Goal: Task Accomplishment & Management: Use online tool/utility

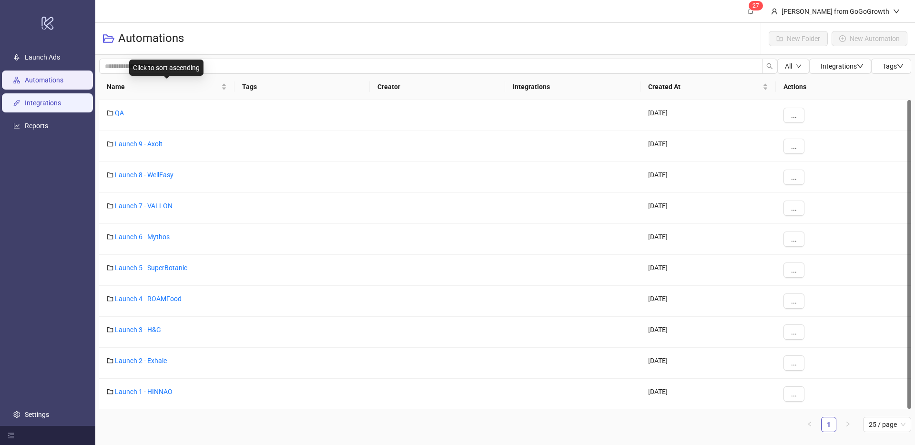
click at [52, 102] on link "Integrations" at bounding box center [43, 103] width 36 height 8
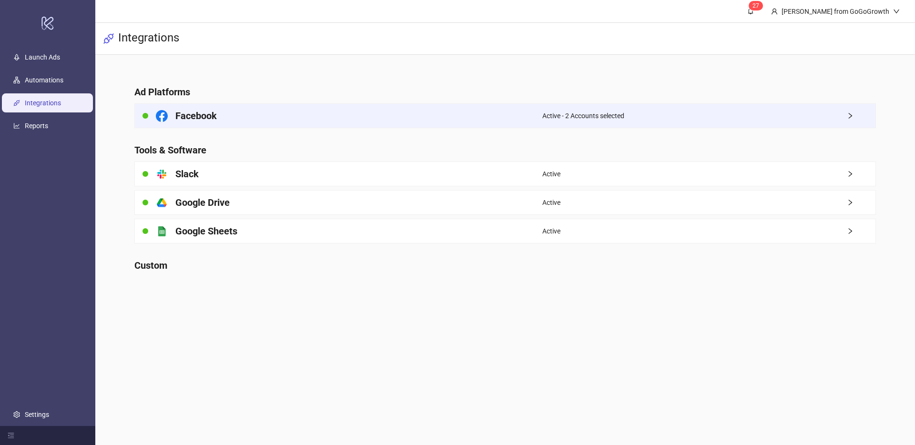
click at [202, 116] on h4 "Facebook" at bounding box center [195, 115] width 41 height 13
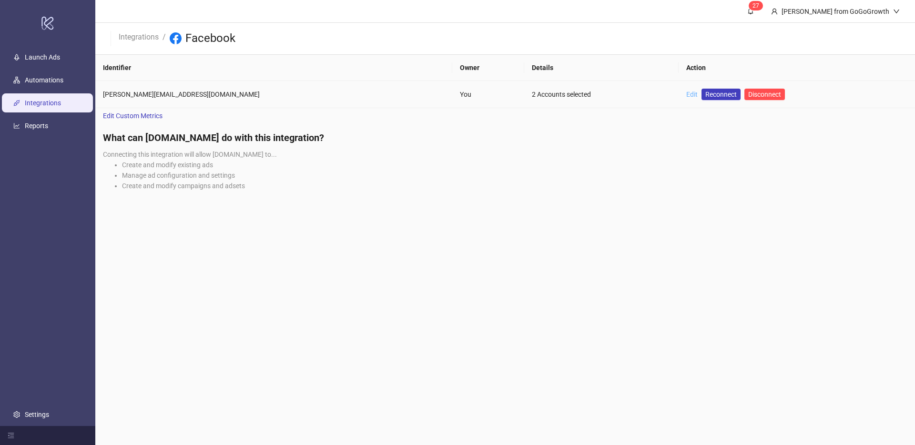
click at [686, 91] on link "Edit" at bounding box center [691, 95] width 11 height 8
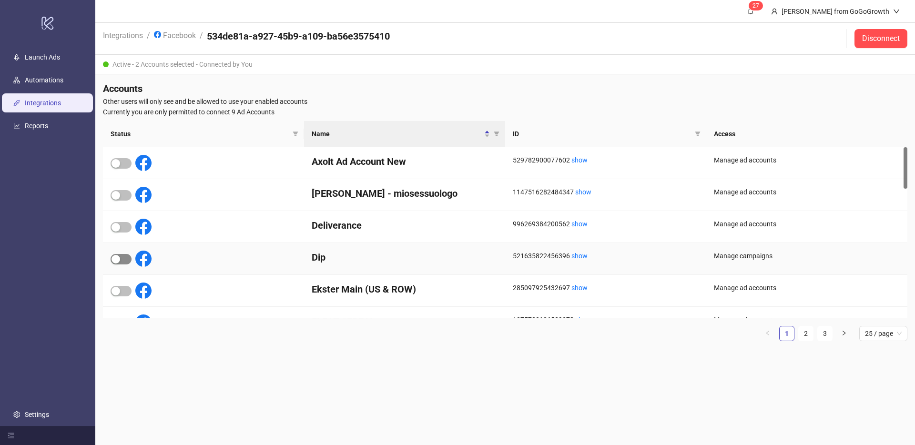
click at [126, 256] on span "button" at bounding box center [121, 259] width 21 height 10
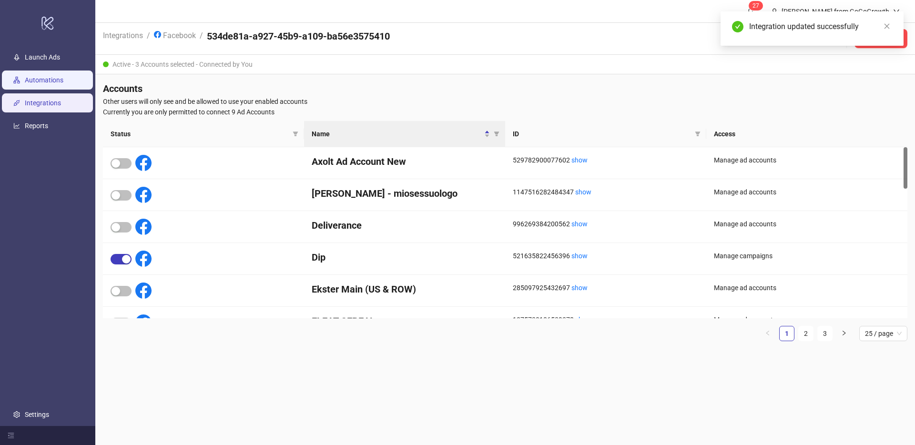
click at [45, 84] on link "Automations" at bounding box center [44, 80] width 39 height 8
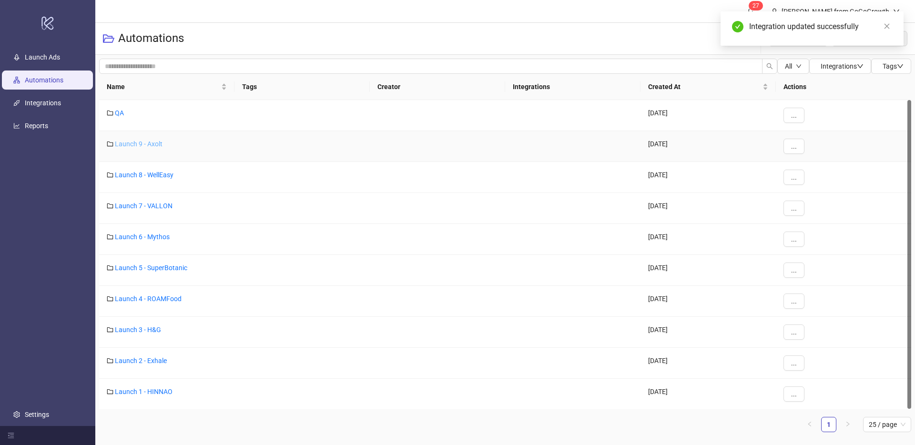
click at [132, 143] on link "Launch 9 - Axolt" at bounding box center [139, 144] width 48 height 8
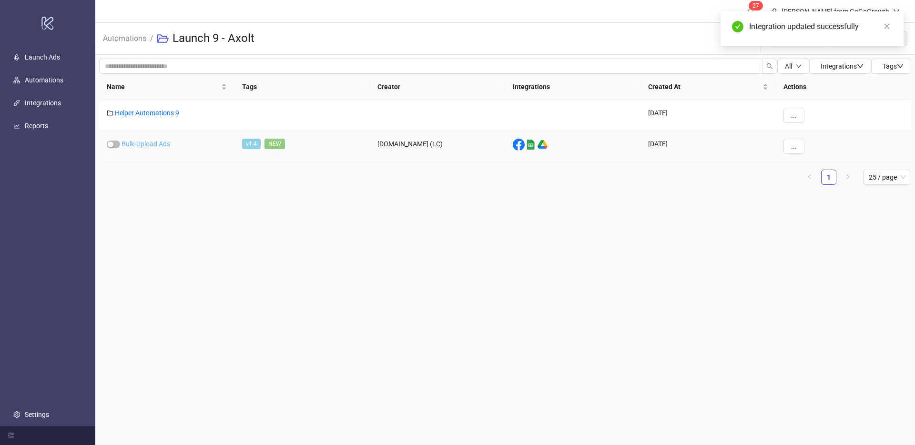
click at [138, 143] on link "Bulk-Upload Ads" at bounding box center [146, 144] width 49 height 8
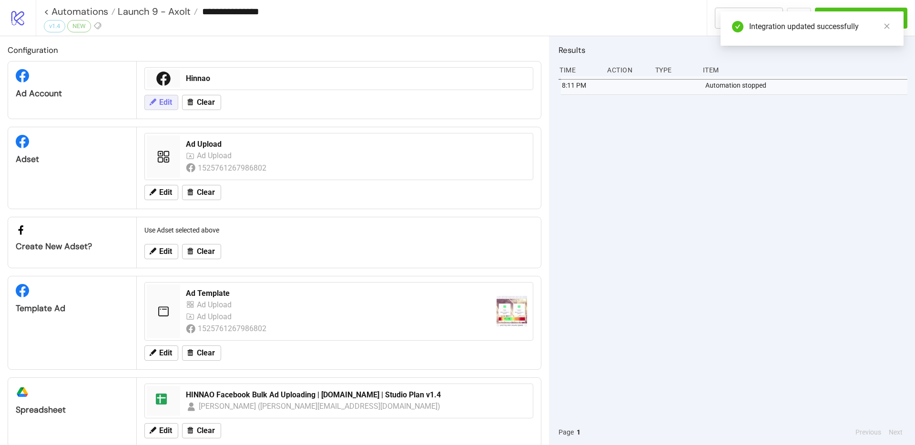
click at [164, 108] on button "Edit" at bounding box center [161, 102] width 34 height 15
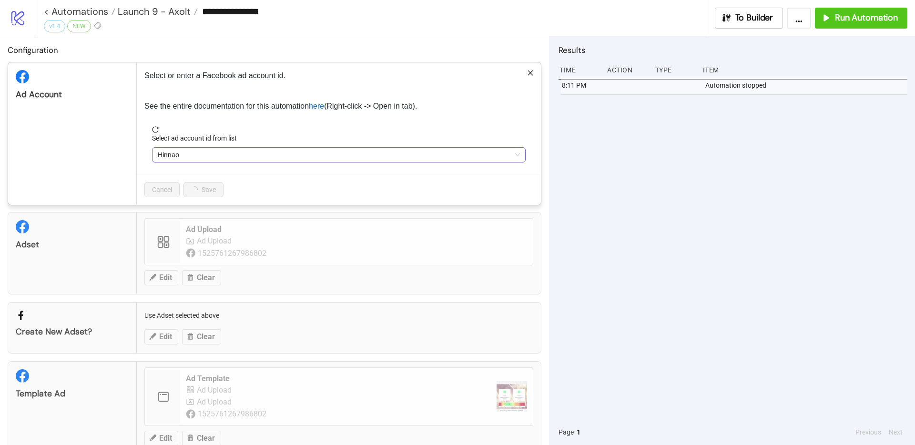
click at [208, 159] on span "Hinnao" at bounding box center [339, 155] width 362 height 14
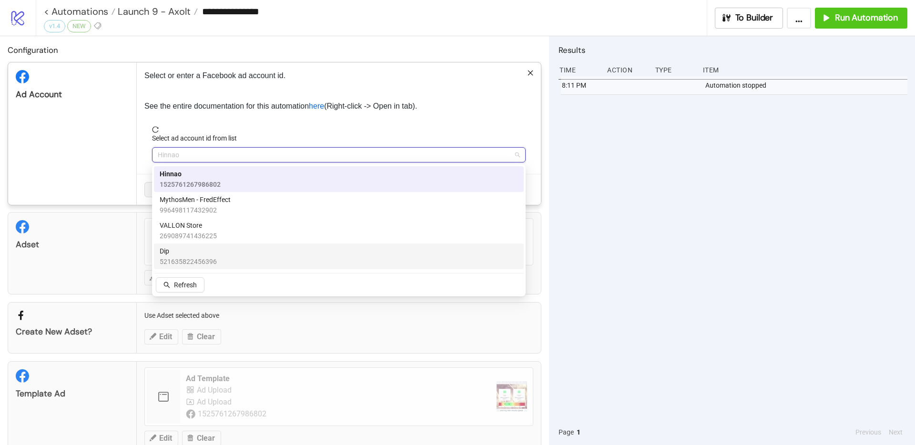
click at [175, 254] on span "Dip" at bounding box center [188, 251] width 57 height 10
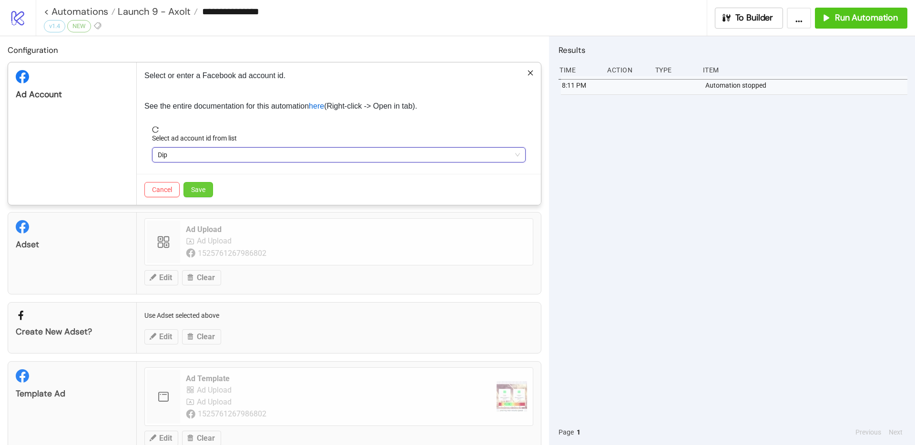
click at [206, 191] on button "Save" at bounding box center [198, 189] width 30 height 15
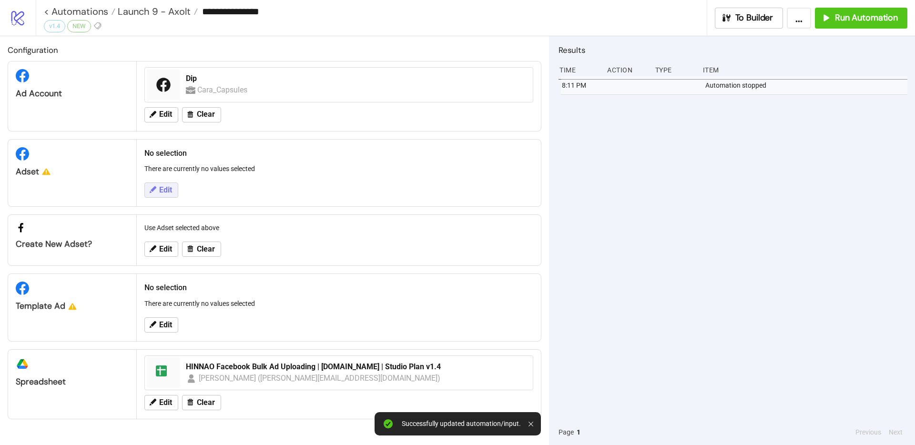
click at [166, 194] on span "Edit" at bounding box center [165, 190] width 13 height 9
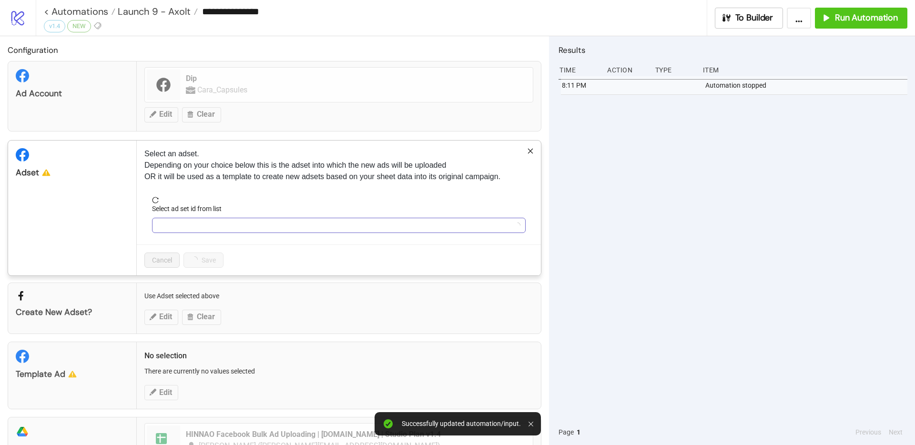
click at [217, 221] on input "Select ad set id from list" at bounding box center [335, 225] width 354 height 14
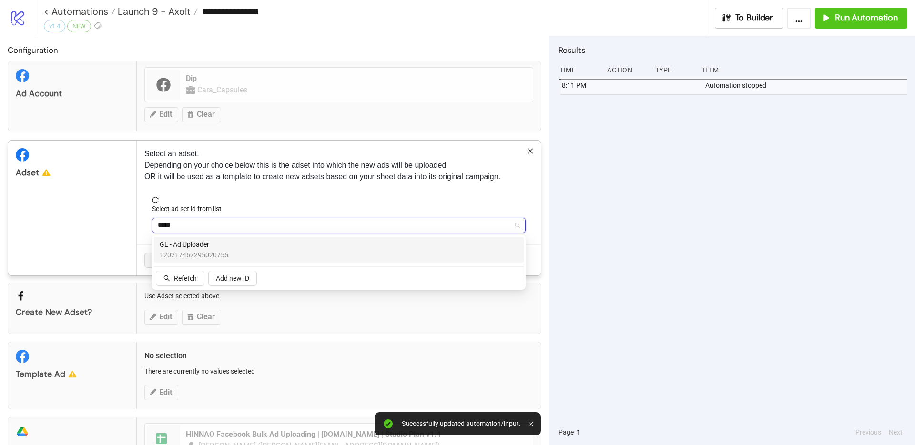
type input "******"
click at [224, 251] on span "120217467295020755" at bounding box center [194, 255] width 69 height 10
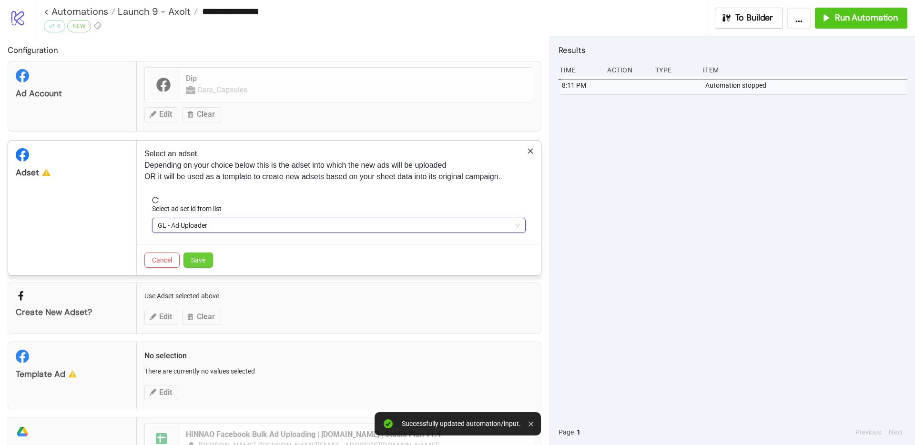
click at [196, 266] on button "Save" at bounding box center [198, 260] width 30 height 15
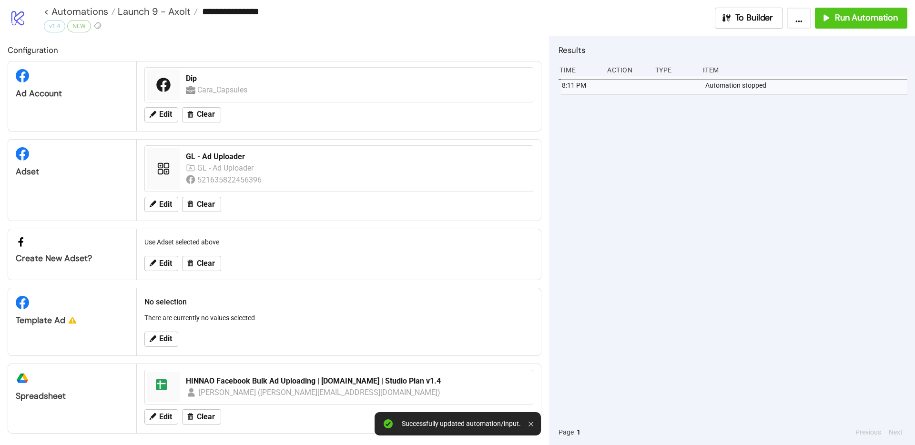
scroll to position [4, 0]
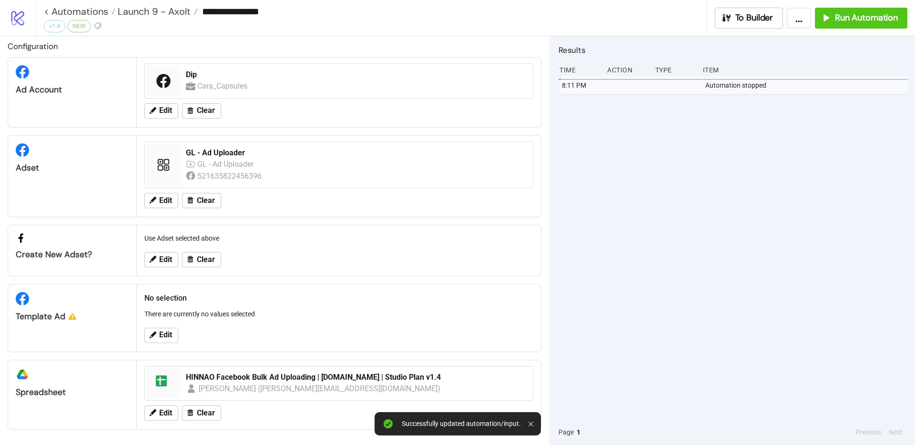
click at [173, 326] on div "Edit" at bounding box center [339, 335] width 397 height 25
click at [170, 333] on span "Edit" at bounding box center [165, 335] width 13 height 9
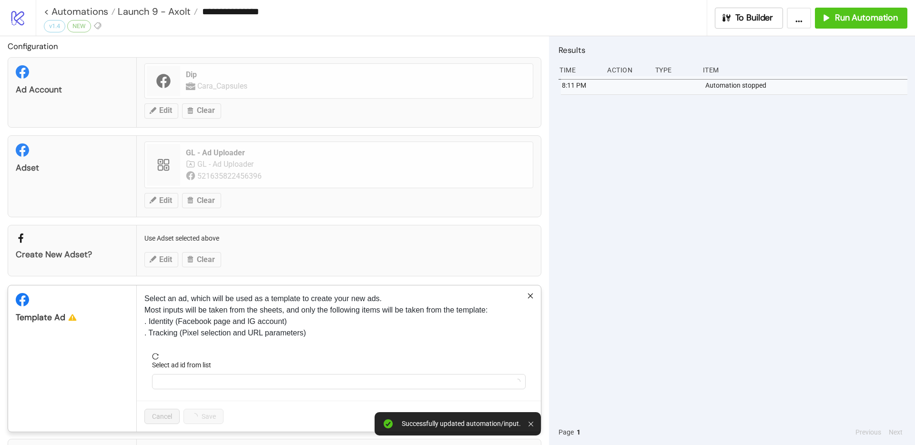
scroll to position [83, 0]
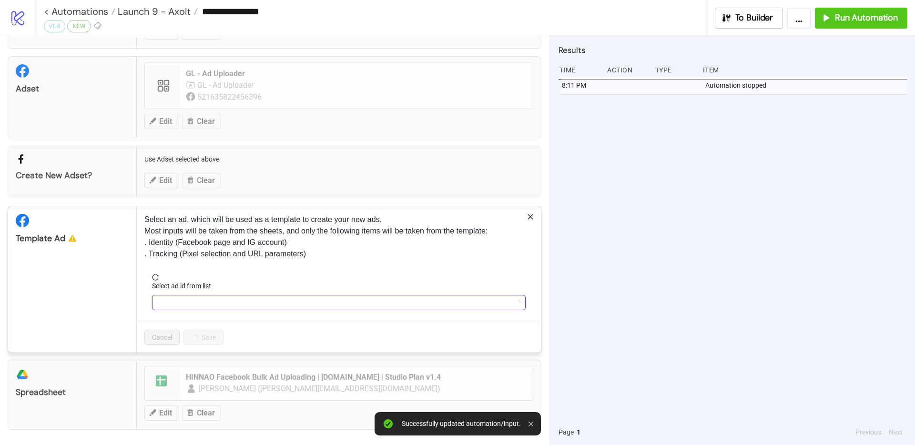
click at [204, 305] on input "Select ad id from list" at bounding box center [335, 302] width 354 height 14
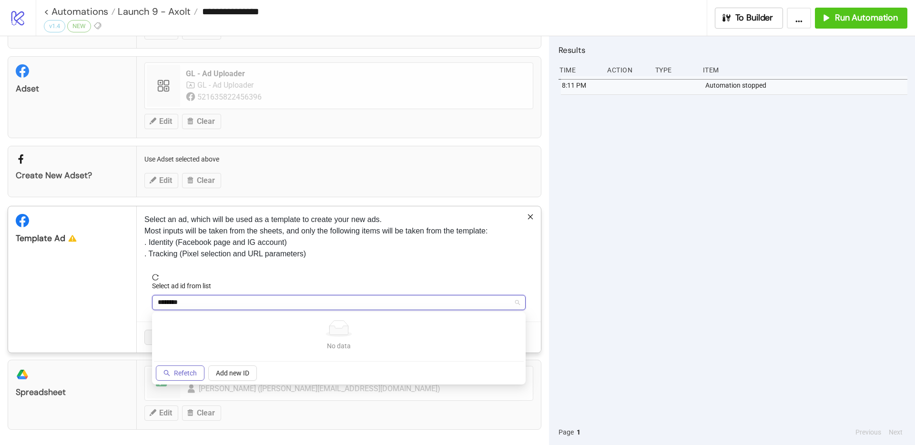
type input "********"
click at [184, 376] on span "Refetch" at bounding box center [185, 373] width 23 height 8
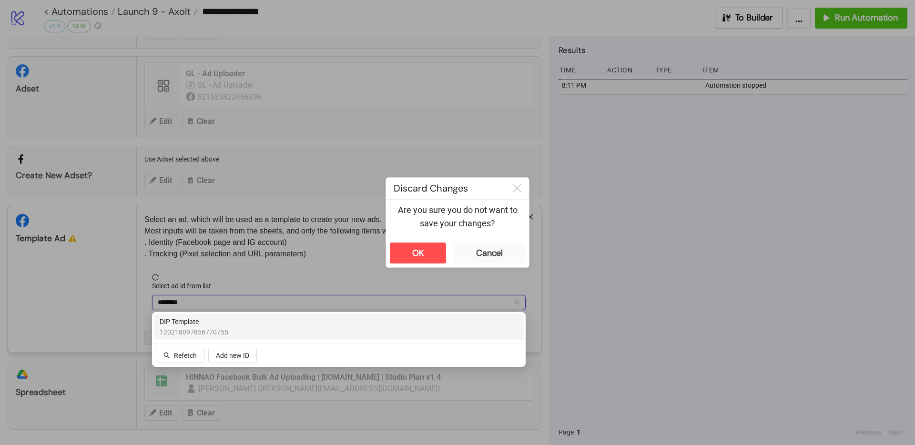
click at [199, 330] on span "120218097856770755" at bounding box center [194, 332] width 69 height 10
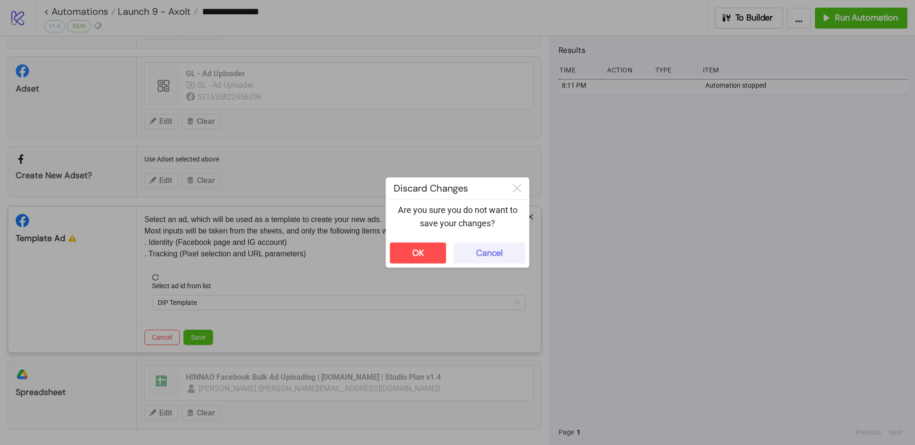
click at [468, 253] on button "Cancel" at bounding box center [489, 253] width 71 height 21
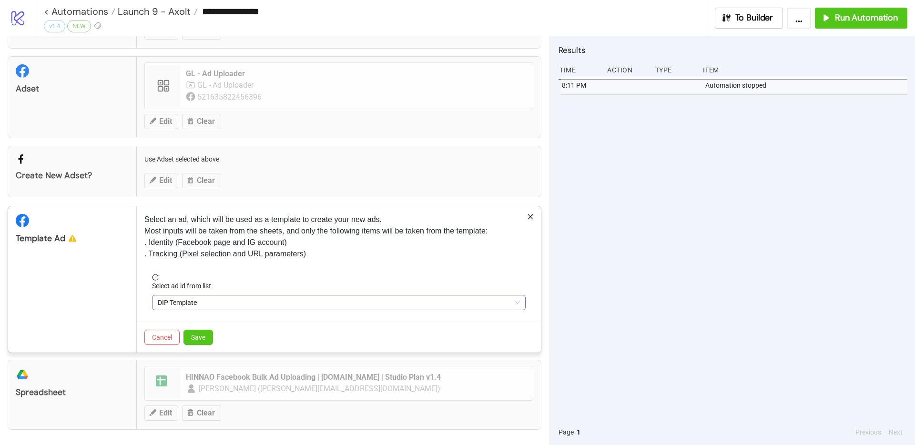
click at [207, 301] on span "DIP Template" at bounding box center [339, 302] width 362 height 14
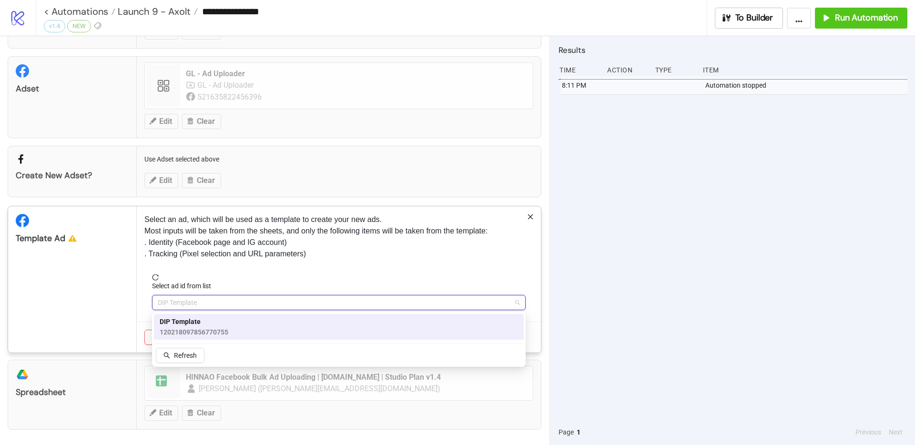
click at [184, 331] on span "120218097856770755" at bounding box center [194, 332] width 69 height 10
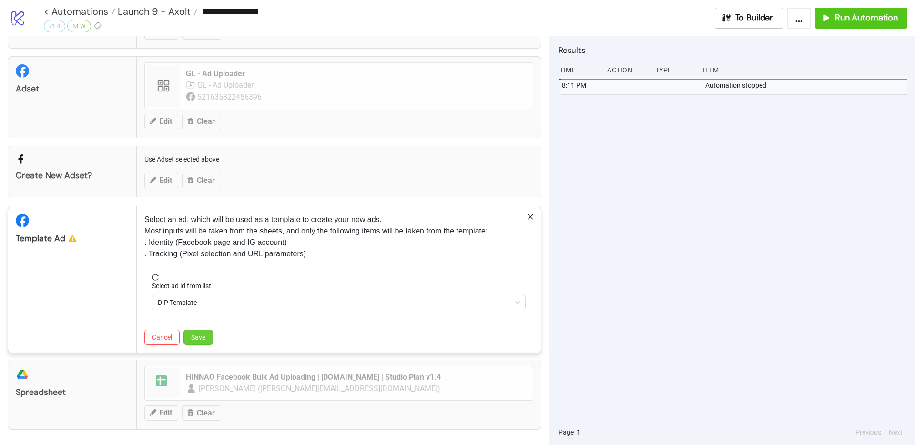
click at [203, 332] on button "Save" at bounding box center [198, 337] width 30 height 15
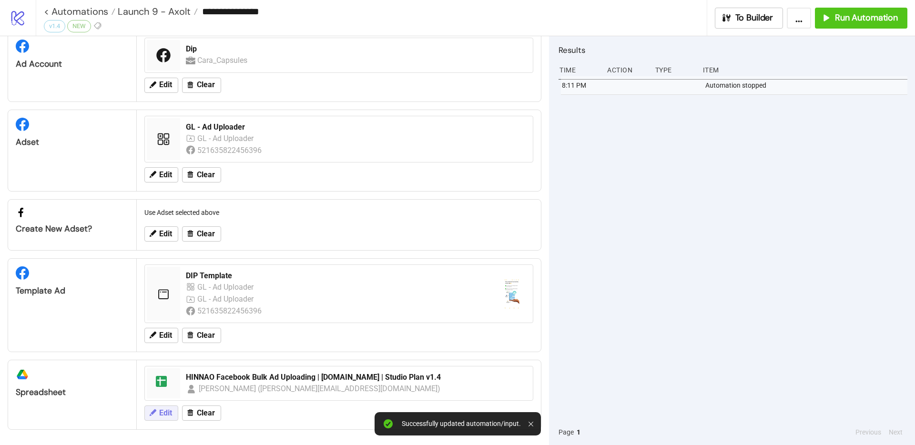
click at [154, 408] on icon at bounding box center [152, 412] width 9 height 9
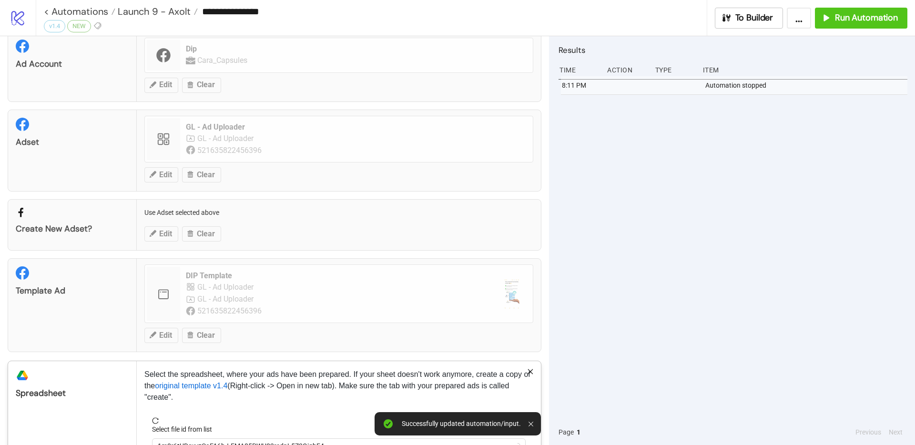
scroll to position [95, 0]
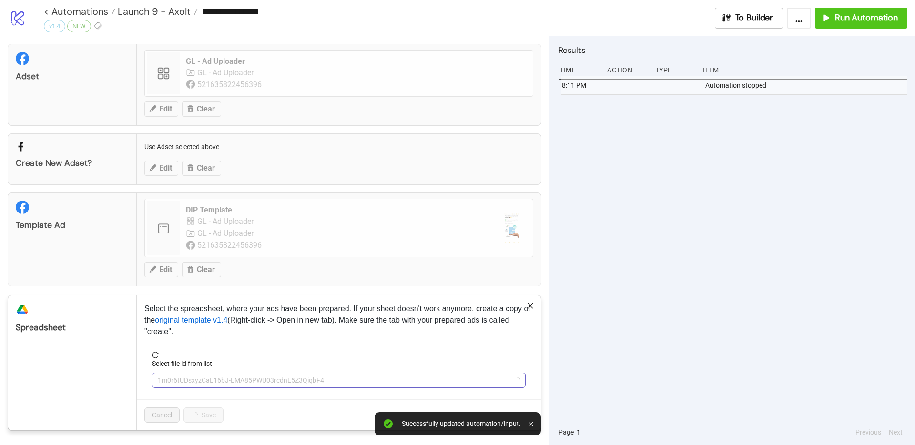
click at [183, 387] on span "1m0r6tUDsxyzCaE16bJ-EMA85PWU03rcdnL5Z3QiqbF4" at bounding box center [339, 380] width 362 height 14
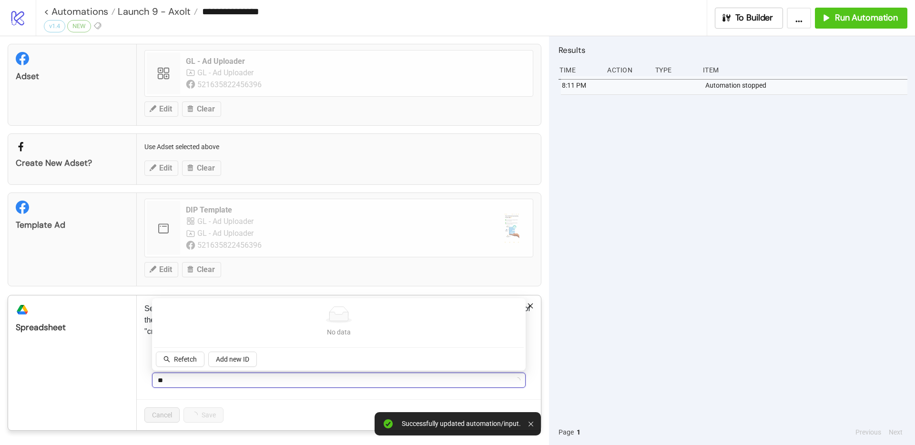
type input "***"
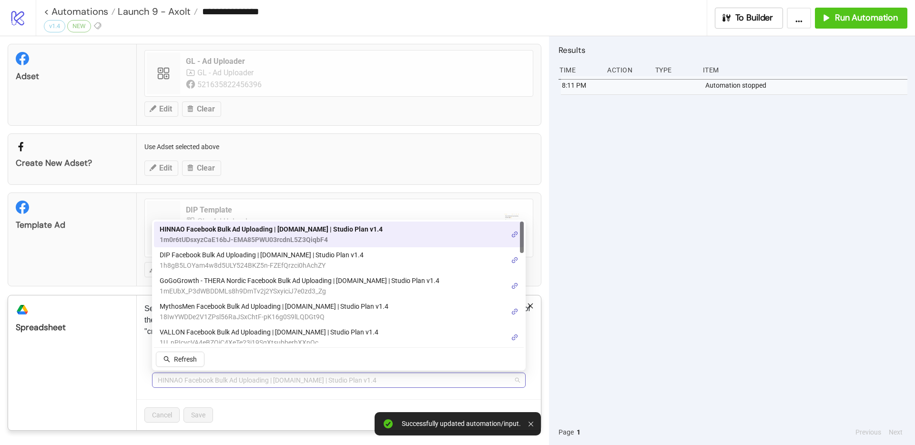
click at [180, 381] on span "HINNAO Facebook Bulk Ad Uploading | [DOMAIN_NAME] | Studio Plan v1.4" at bounding box center [339, 380] width 362 height 14
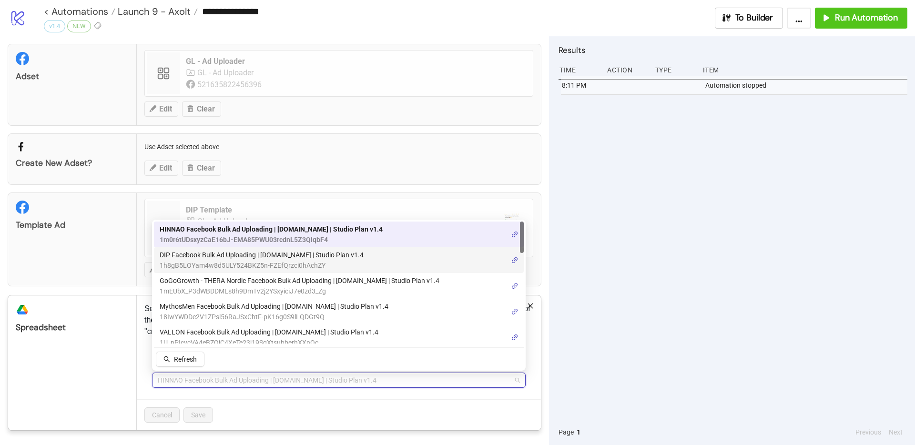
click at [230, 256] on span "DIP Facebook Bulk Ad Uploading | [DOMAIN_NAME] | Studio Plan v1.4" at bounding box center [262, 255] width 204 height 10
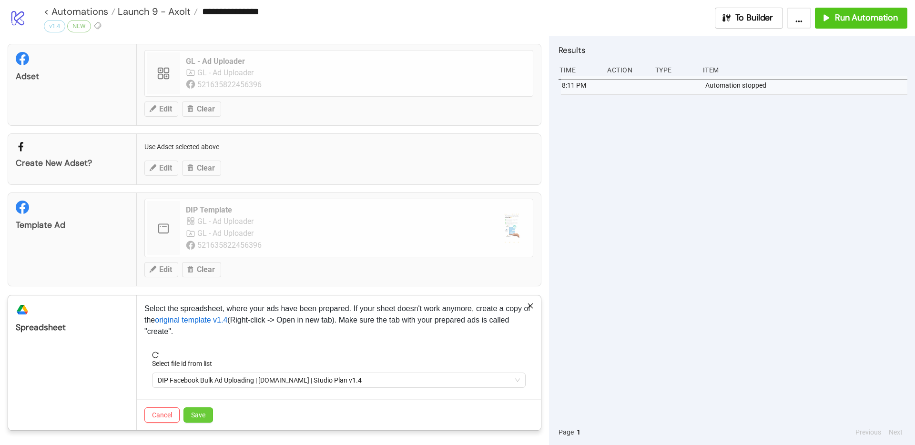
click at [202, 417] on span "Save" at bounding box center [198, 415] width 14 height 8
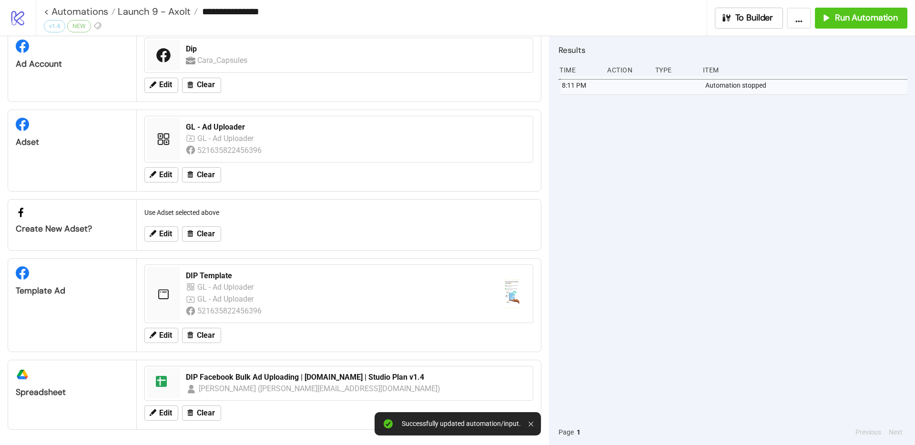
scroll to position [30, 0]
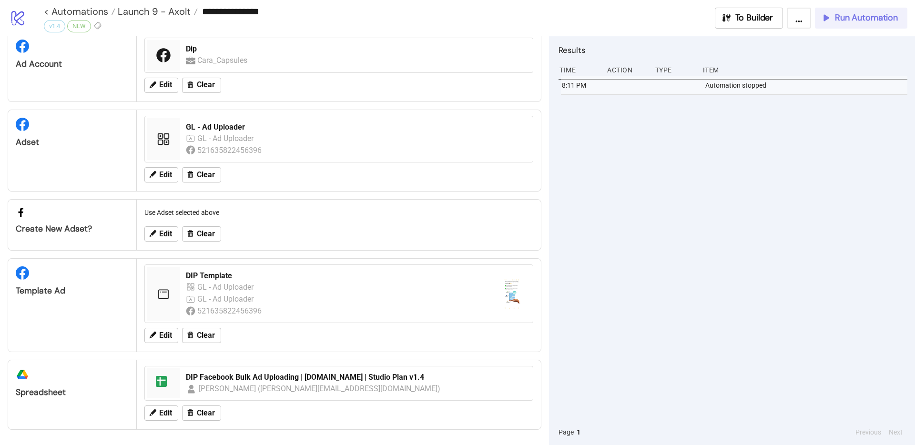
click at [858, 20] on span "Run Automation" at bounding box center [866, 17] width 63 height 11
